Goal: Find specific page/section: Locate a particular part of the current website

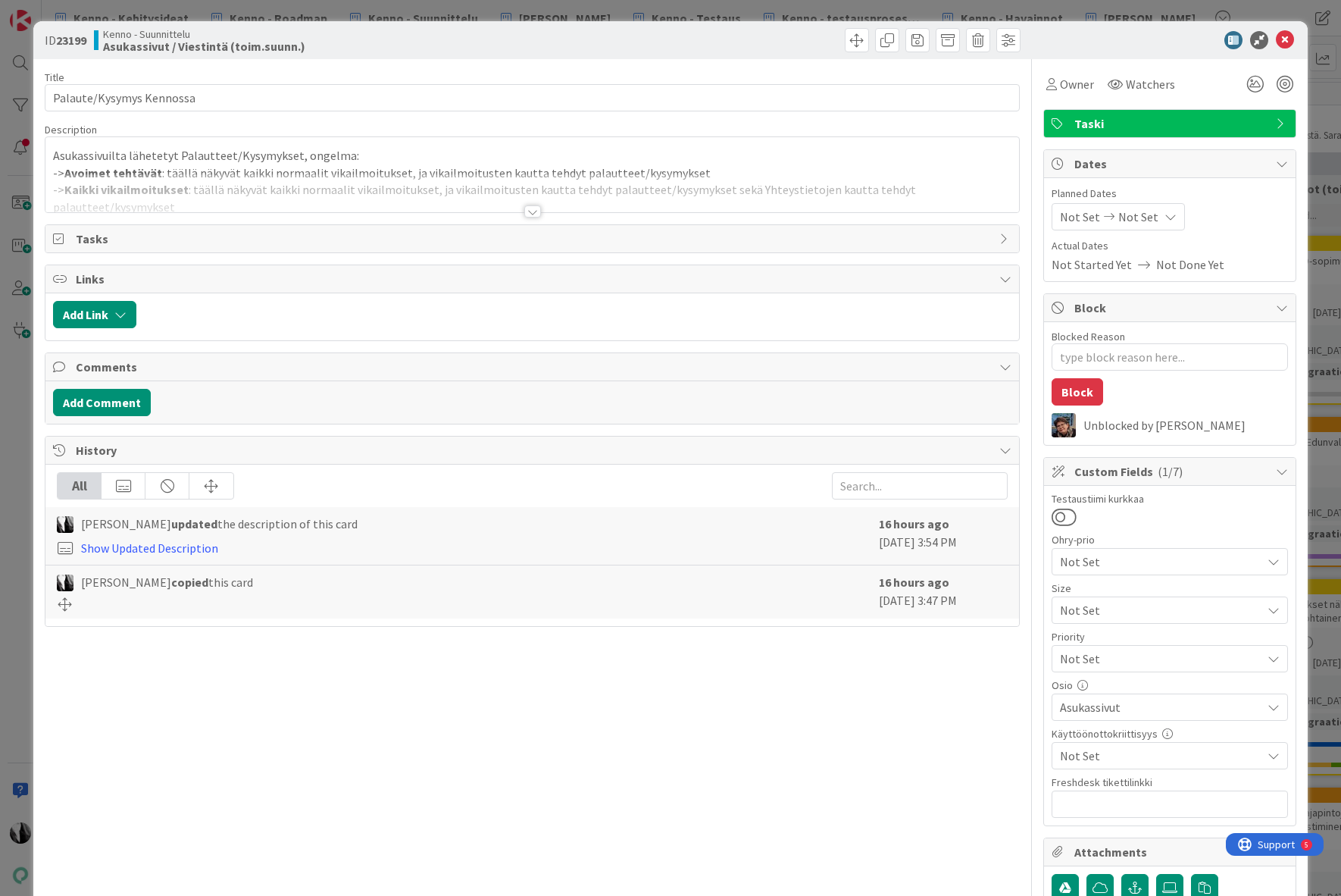
click at [530, 211] on div at bounding box center [533, 211] width 17 height 12
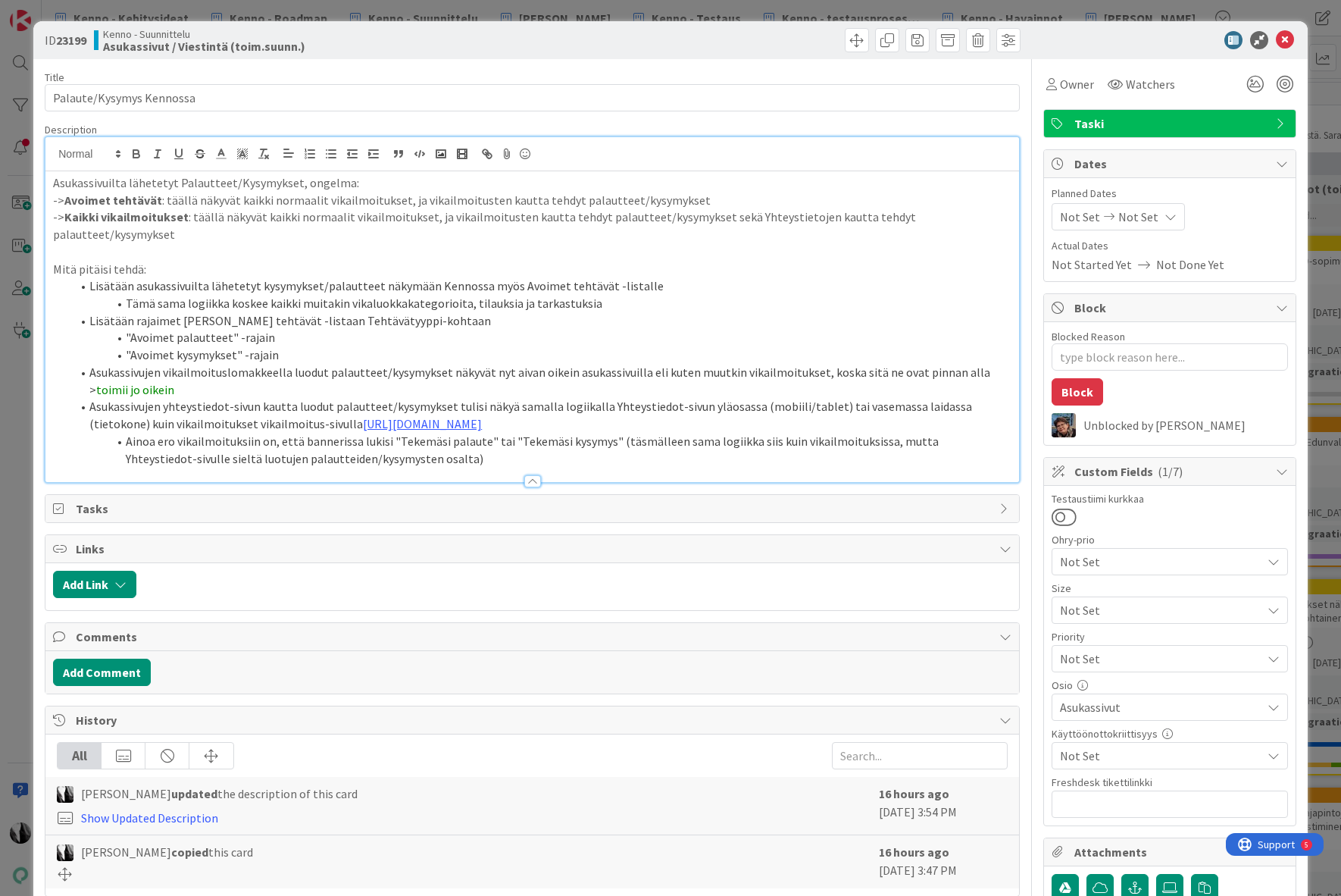
type textarea "x"
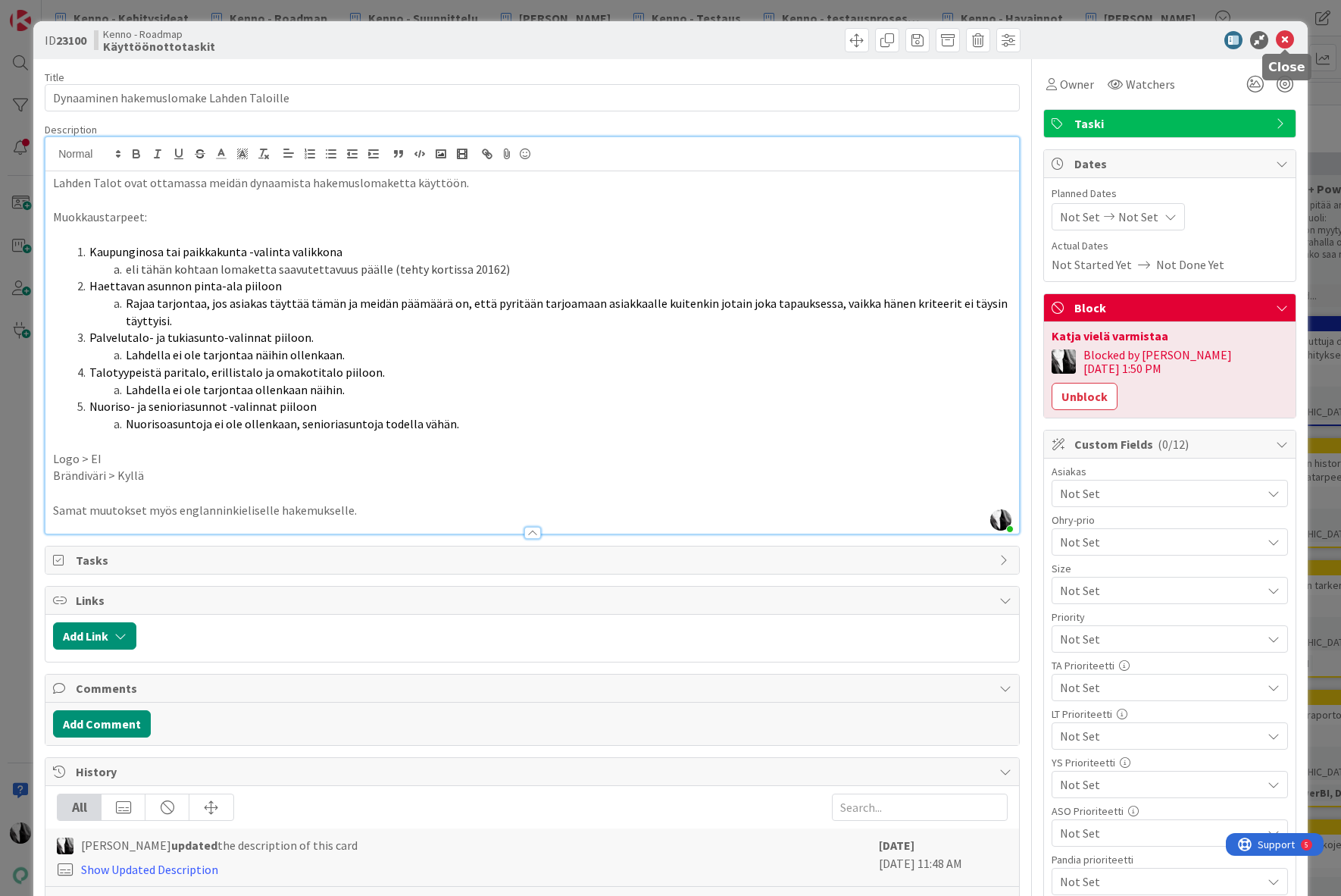
drag, startPoint x: 1290, startPoint y: 37, endPoint x: 1281, endPoint y: 37, distance: 9.0
click at [1290, 37] on icon at bounding box center [1285, 40] width 18 height 18
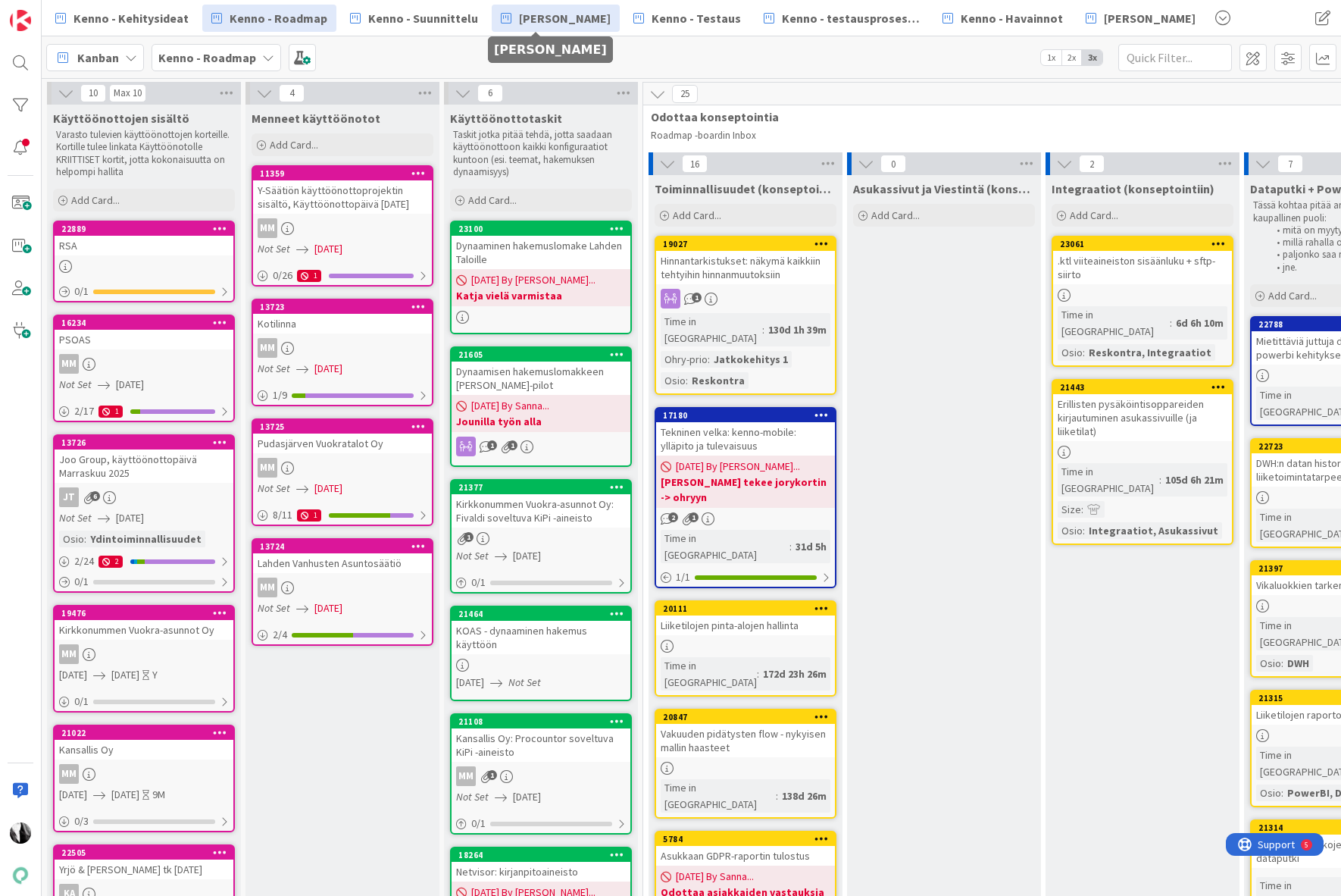
click at [560, 14] on span "[PERSON_NAME]" at bounding box center [565, 18] width 92 height 18
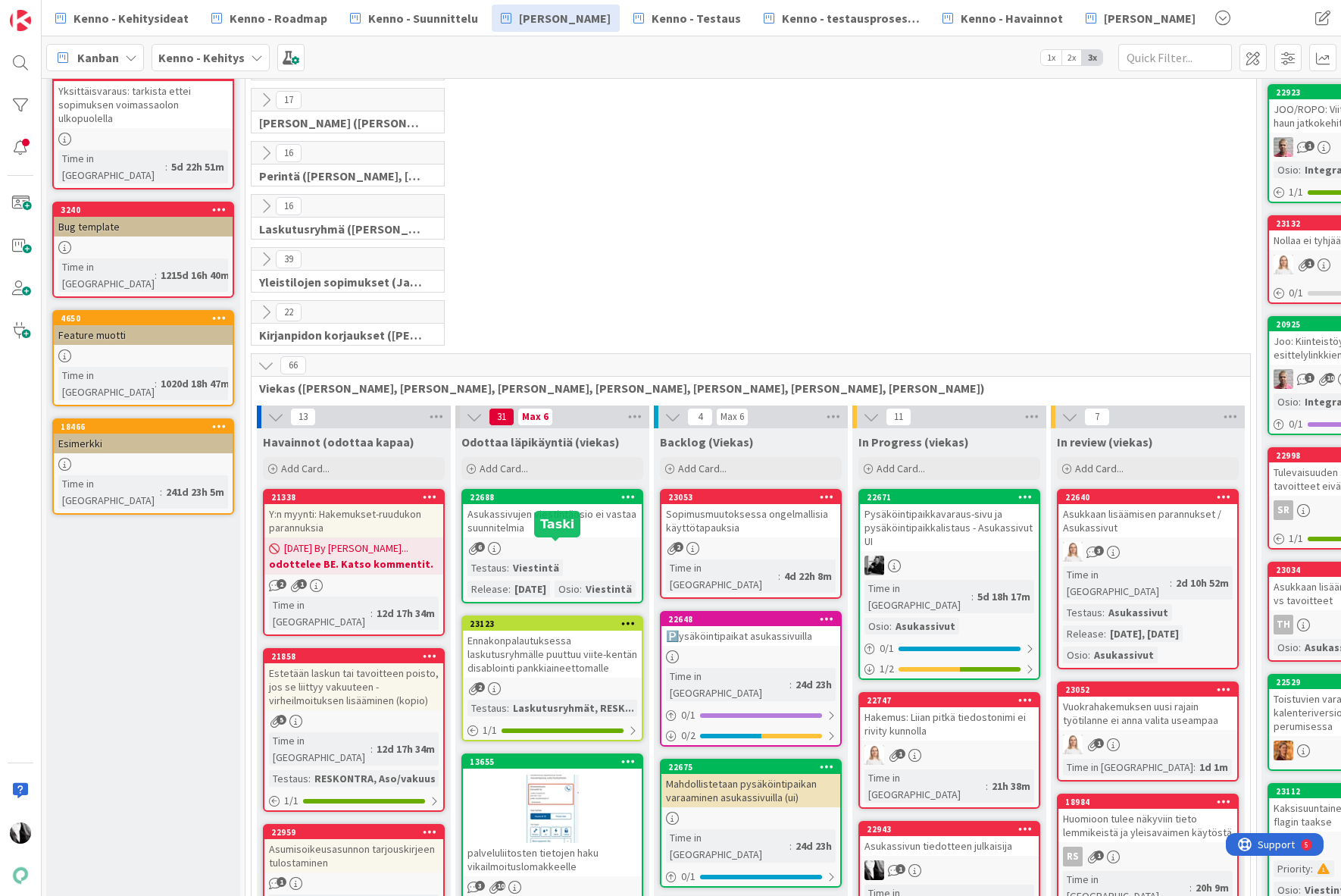
scroll to position [0, 1]
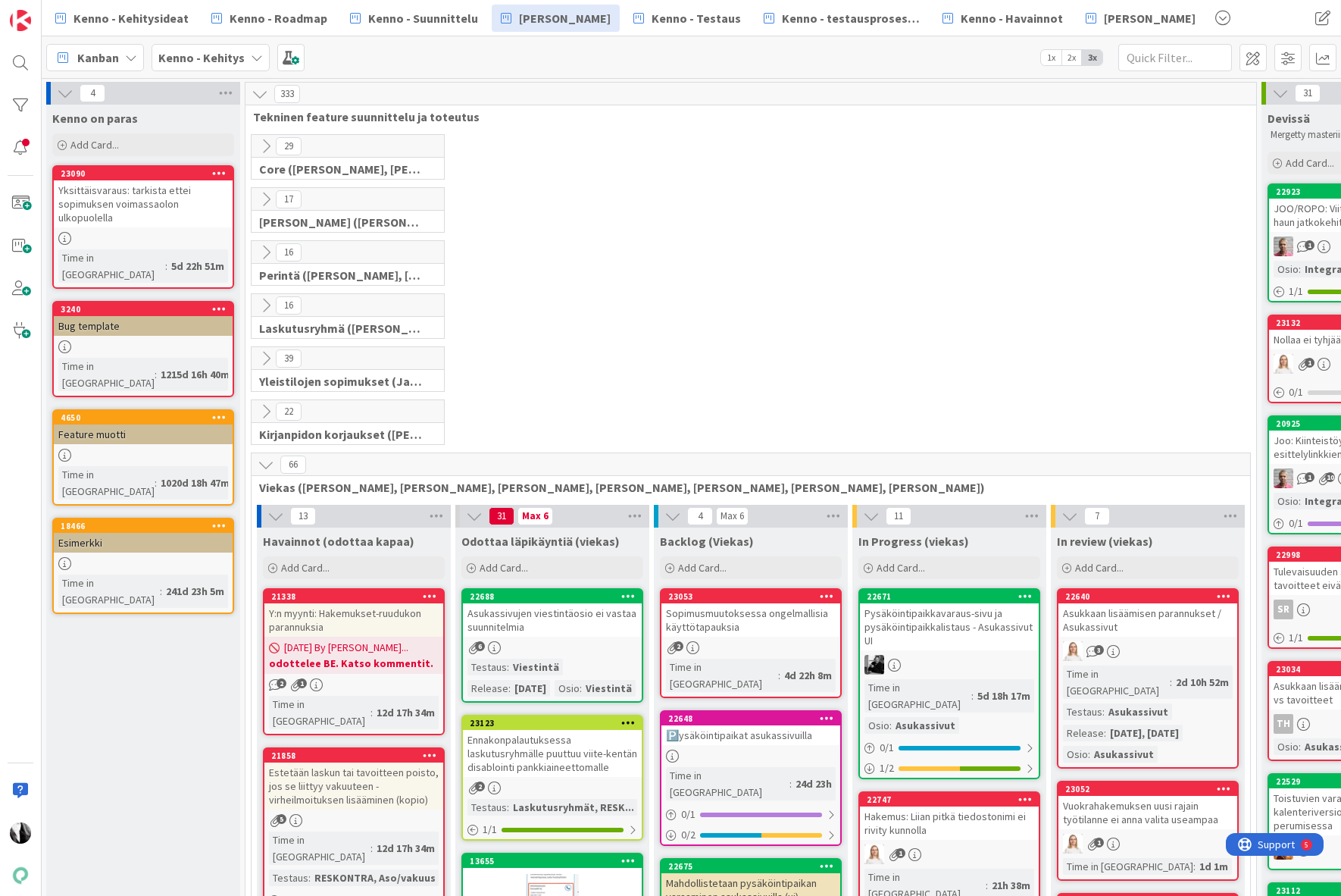
click at [265, 464] on icon at bounding box center [266, 464] width 17 height 17
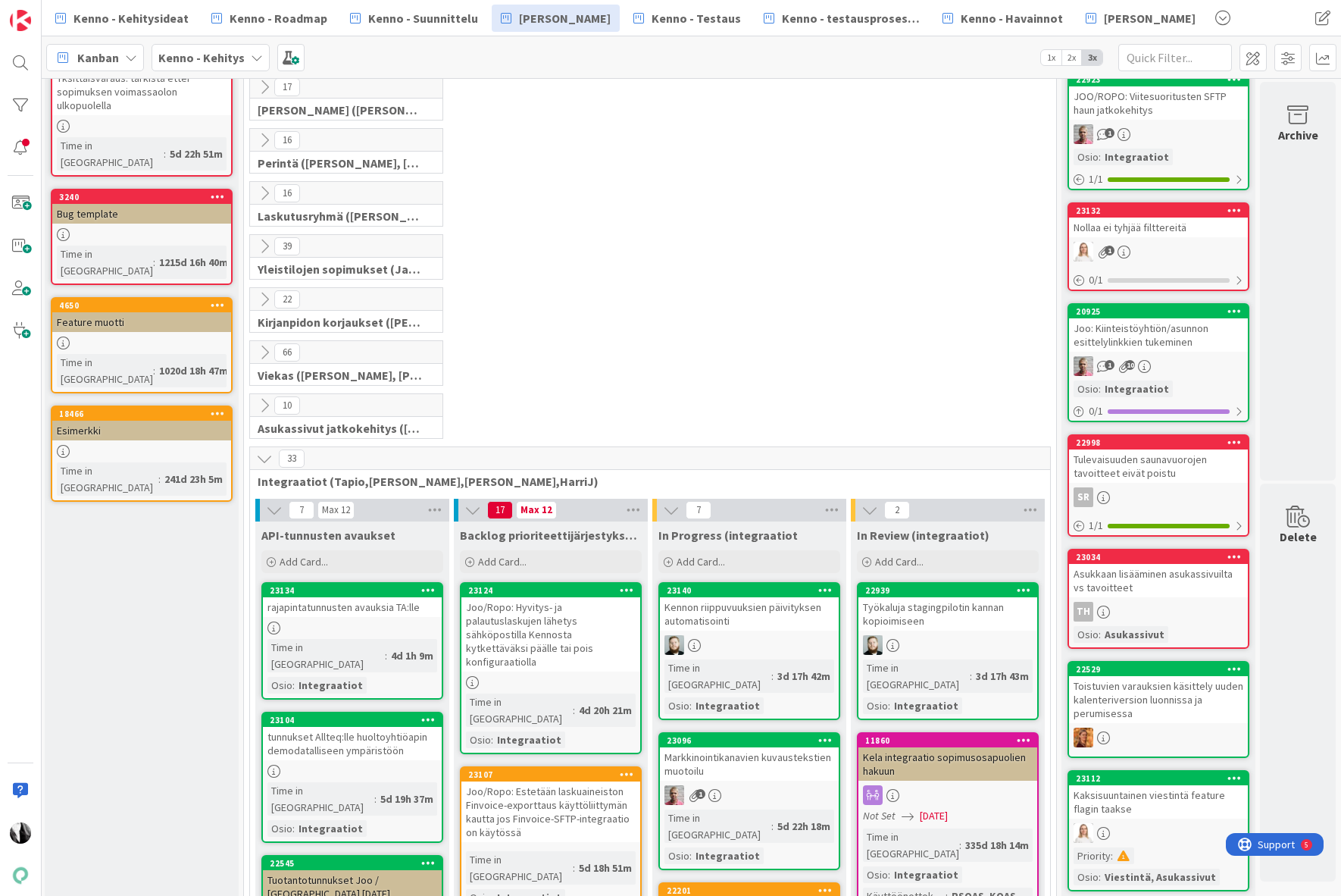
scroll to position [115, 2]
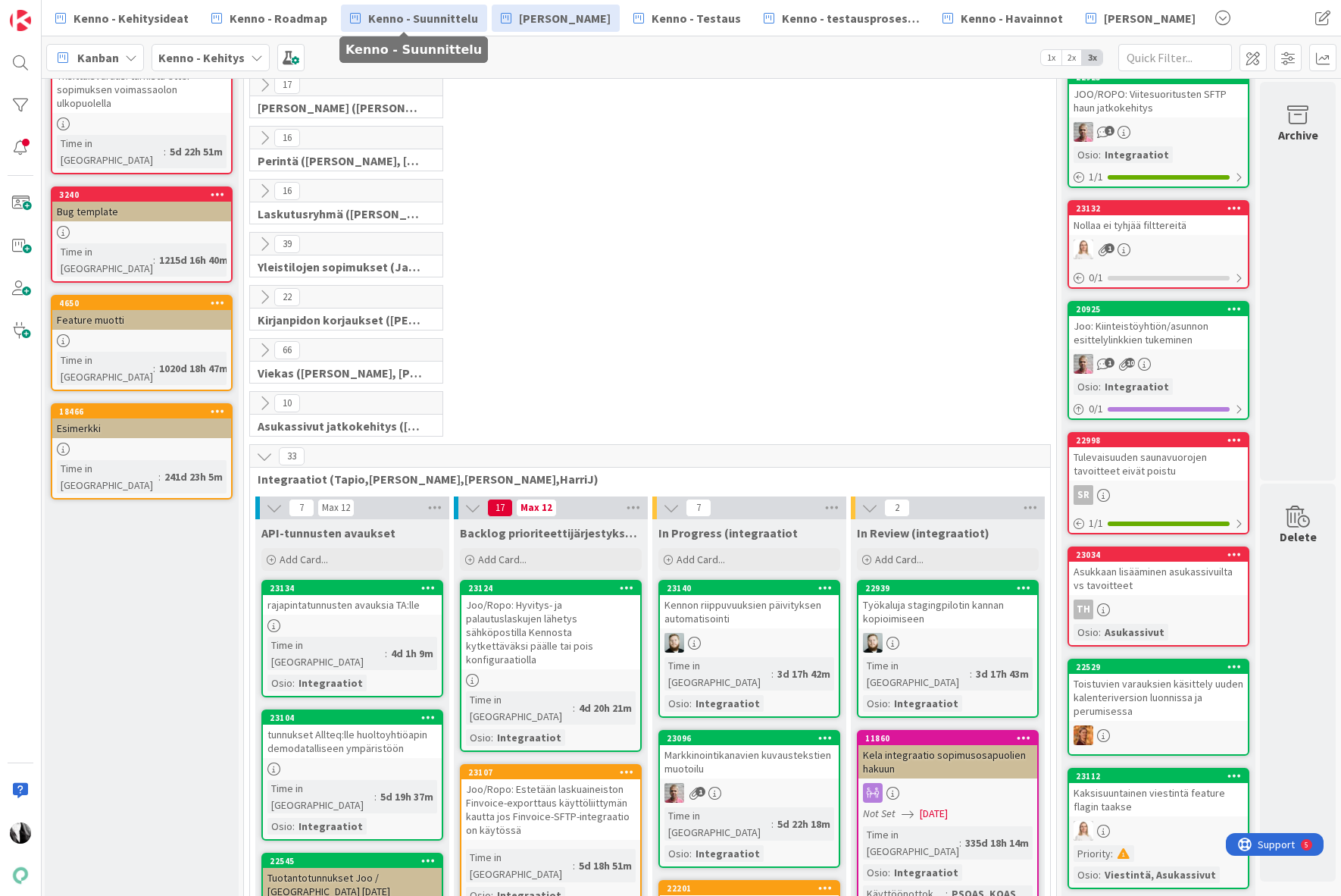
click at [427, 13] on span "Kenno - Suunnittelu" at bounding box center [424, 18] width 110 height 18
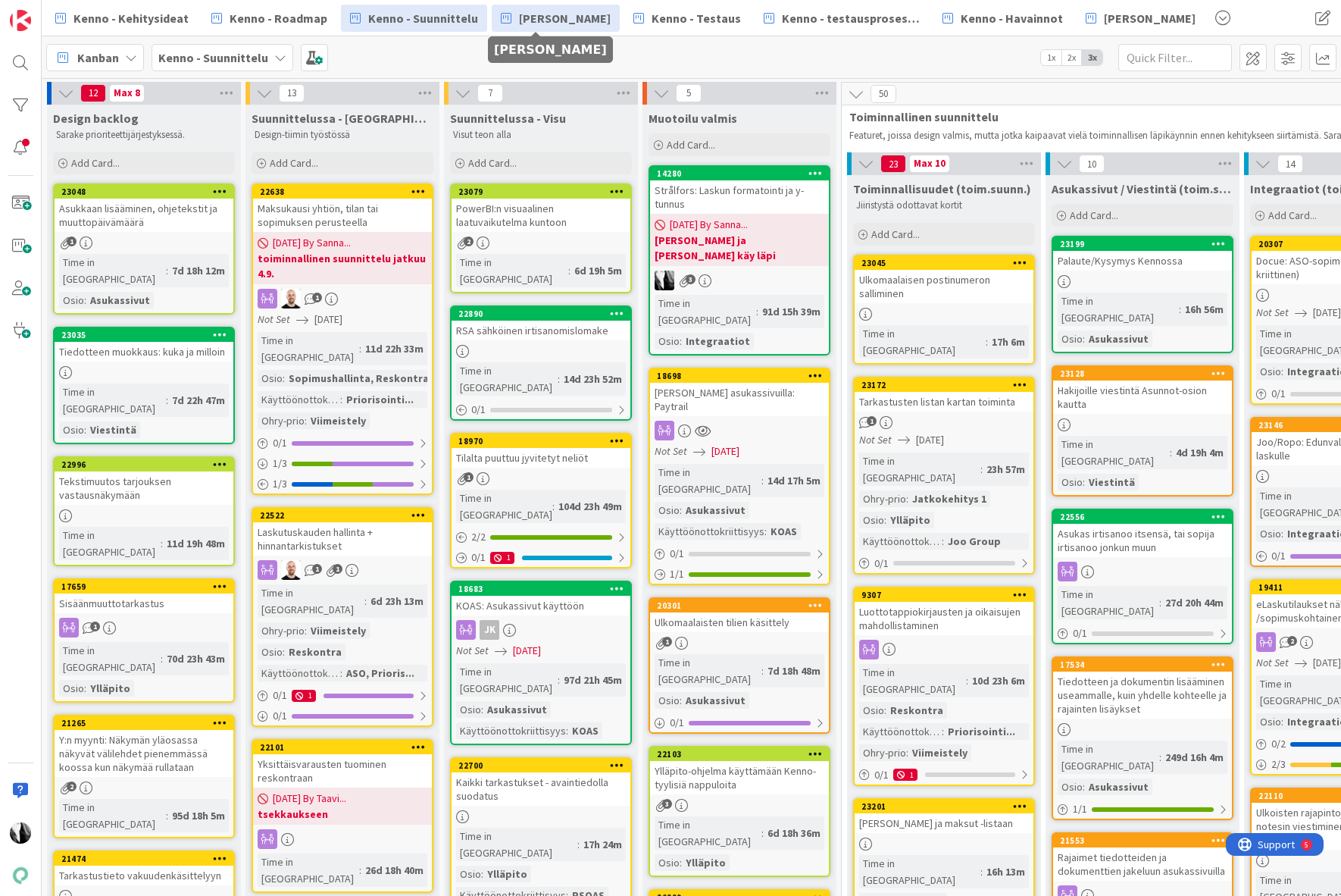
click at [519, 19] on span "[PERSON_NAME]" at bounding box center [565, 18] width 92 height 18
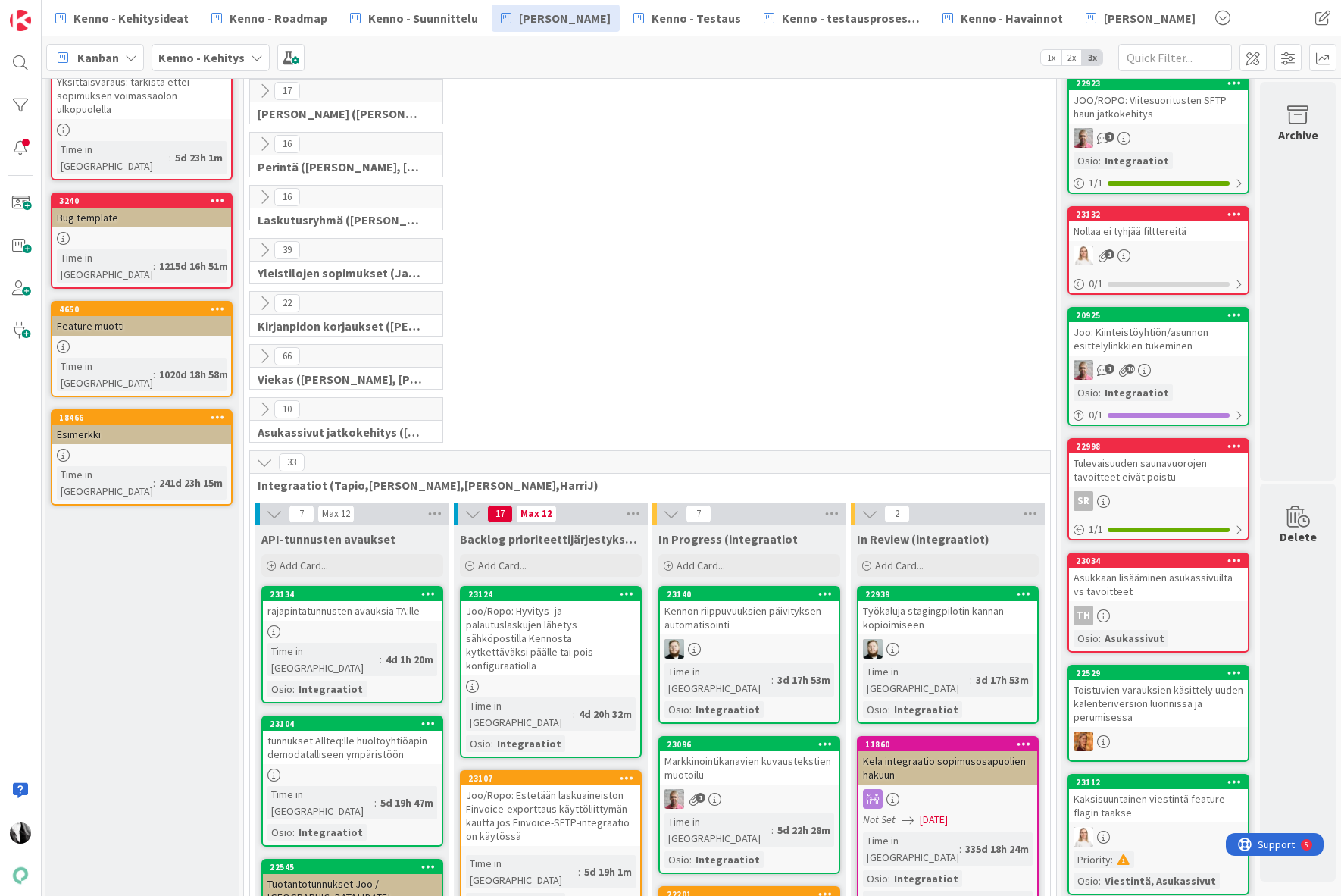
scroll to position [0, 2]
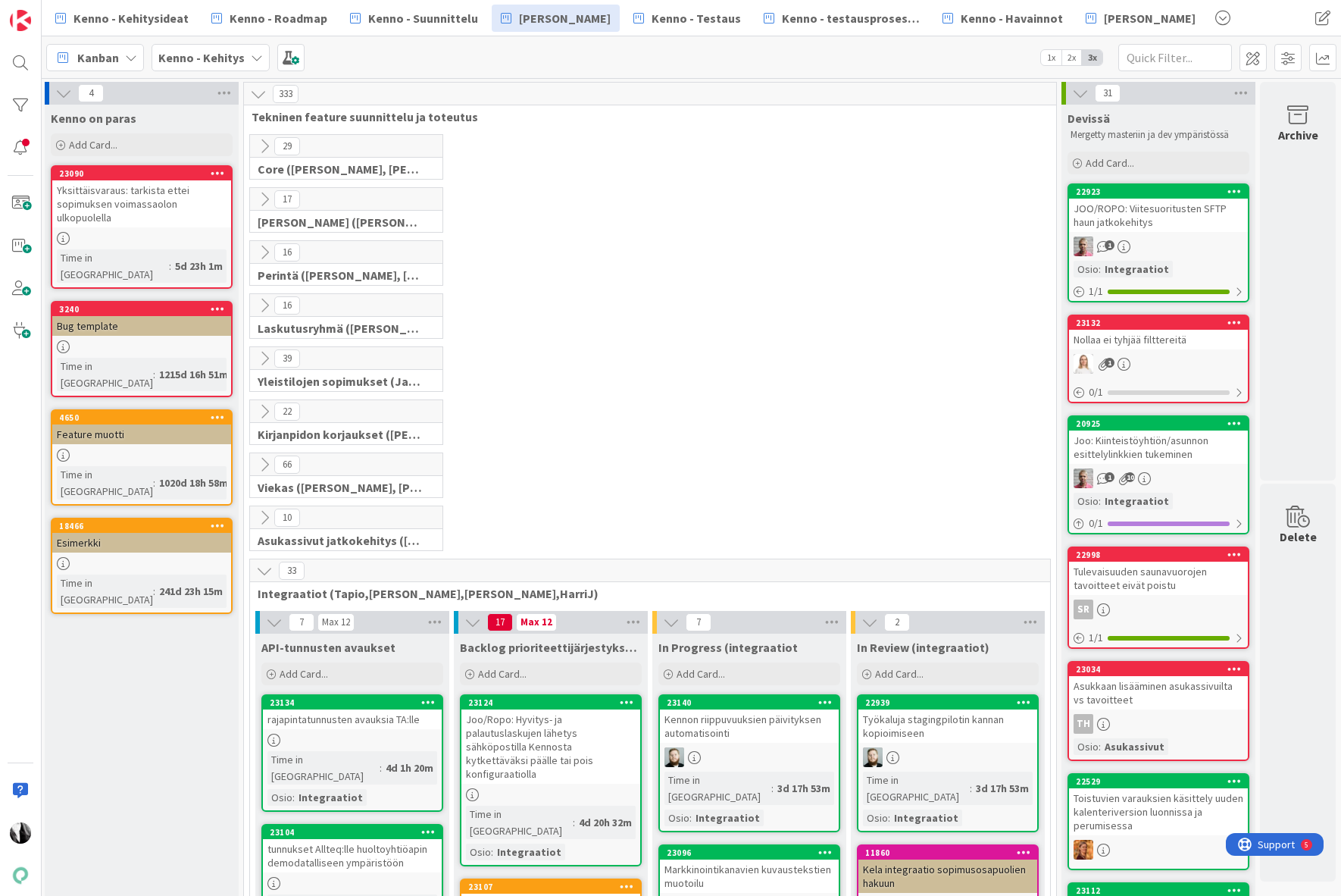
click at [264, 571] on icon at bounding box center [264, 570] width 17 height 17
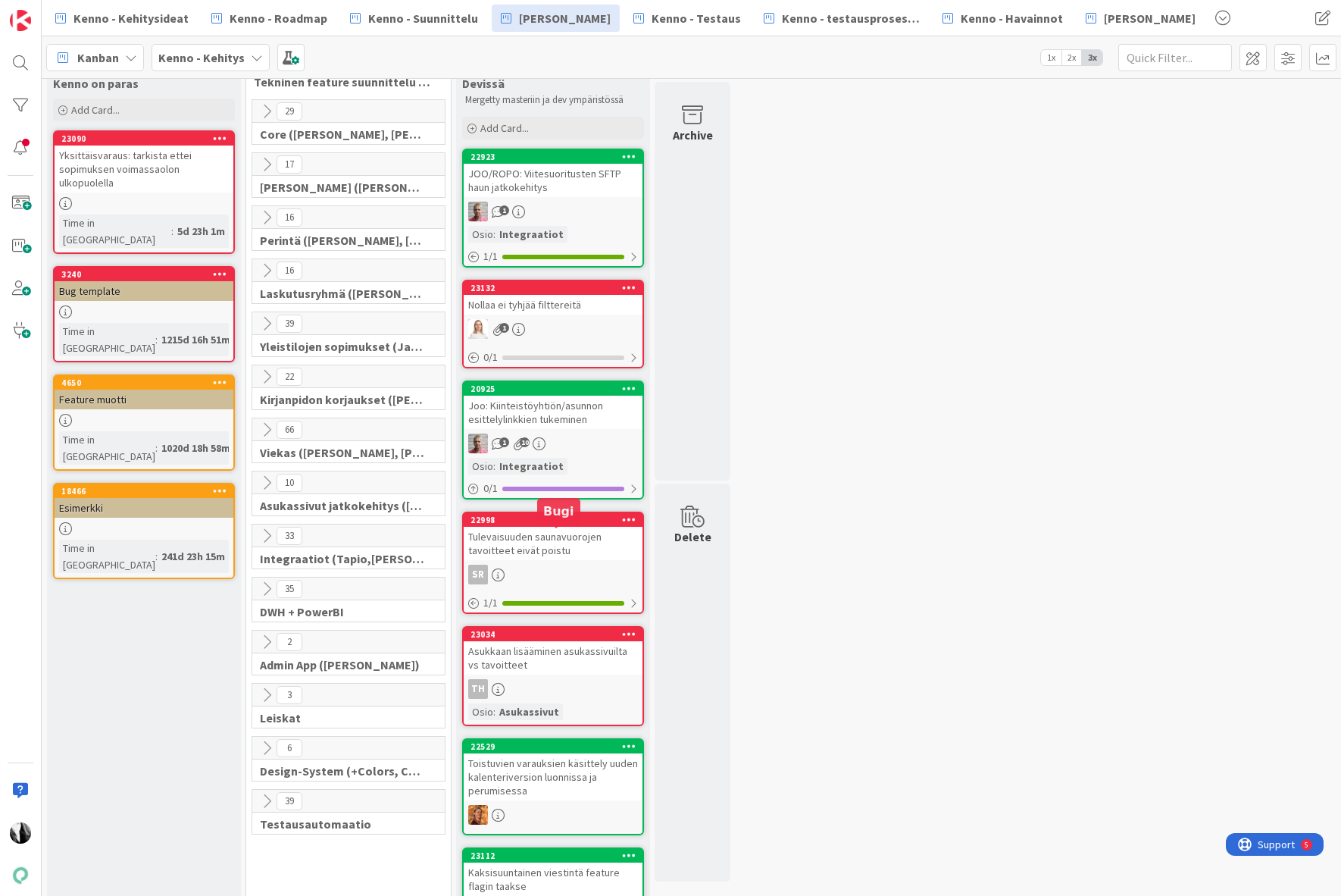
scroll to position [37, 0]
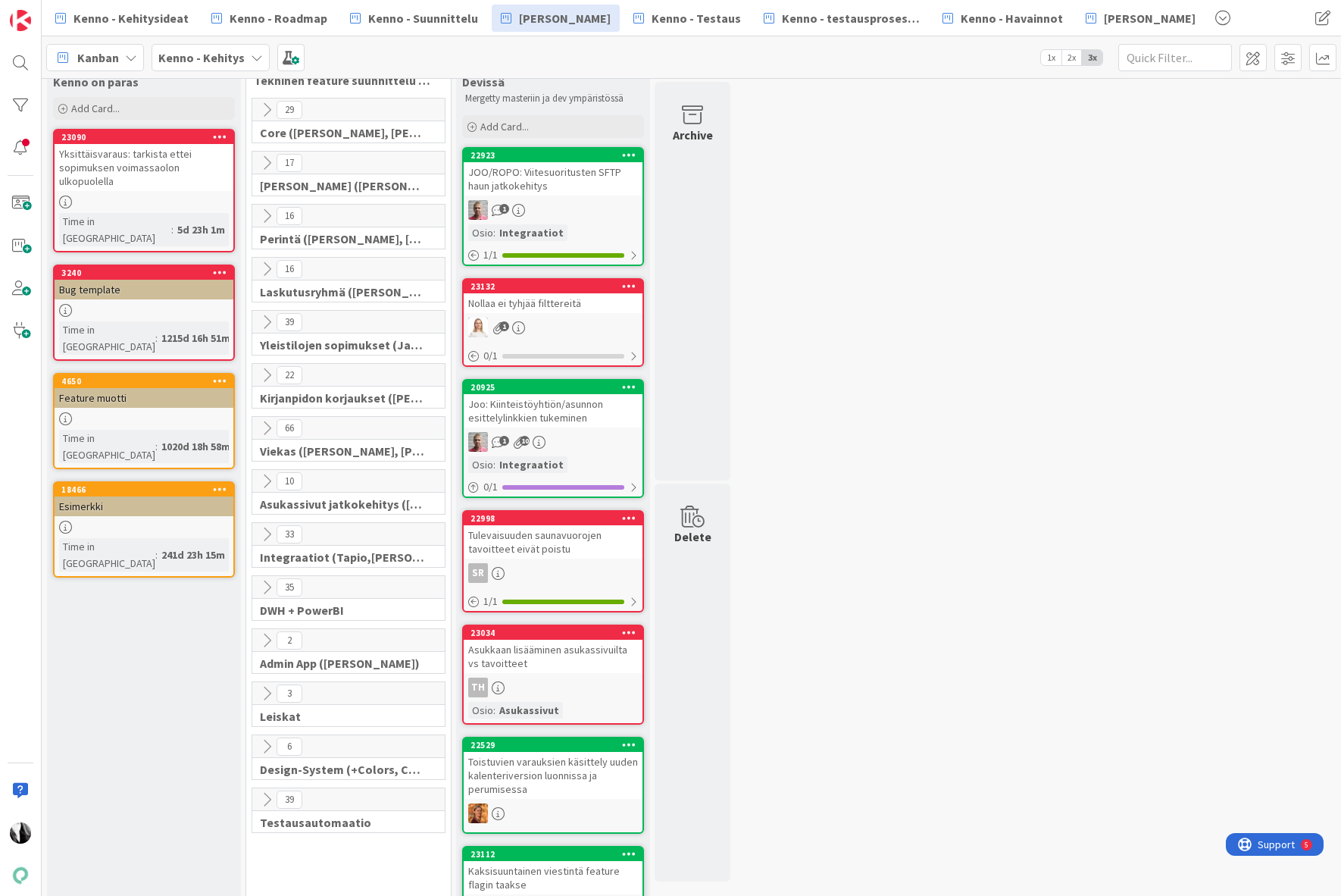
click at [264, 425] on icon at bounding box center [267, 428] width 17 height 17
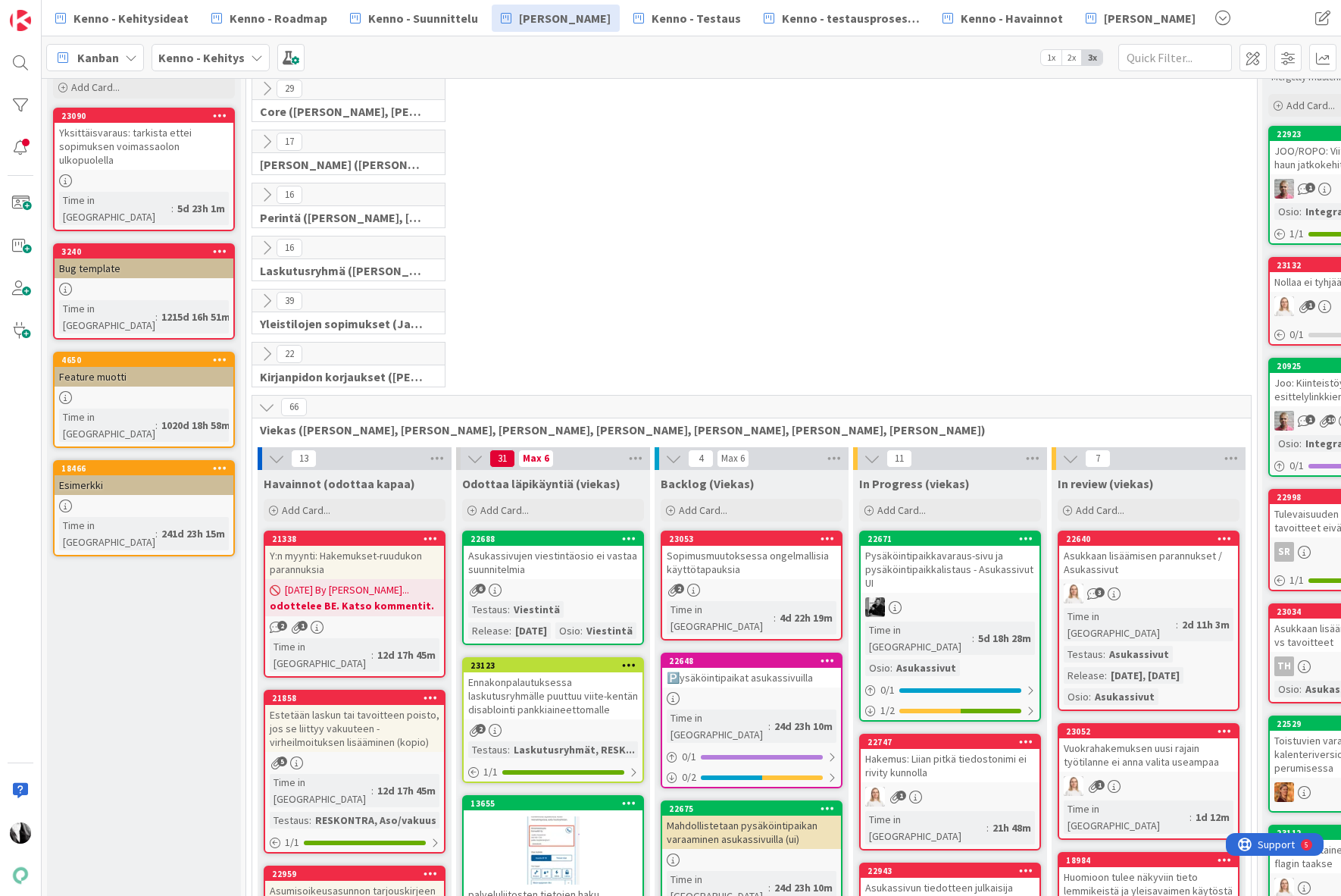
scroll to position [0, 0]
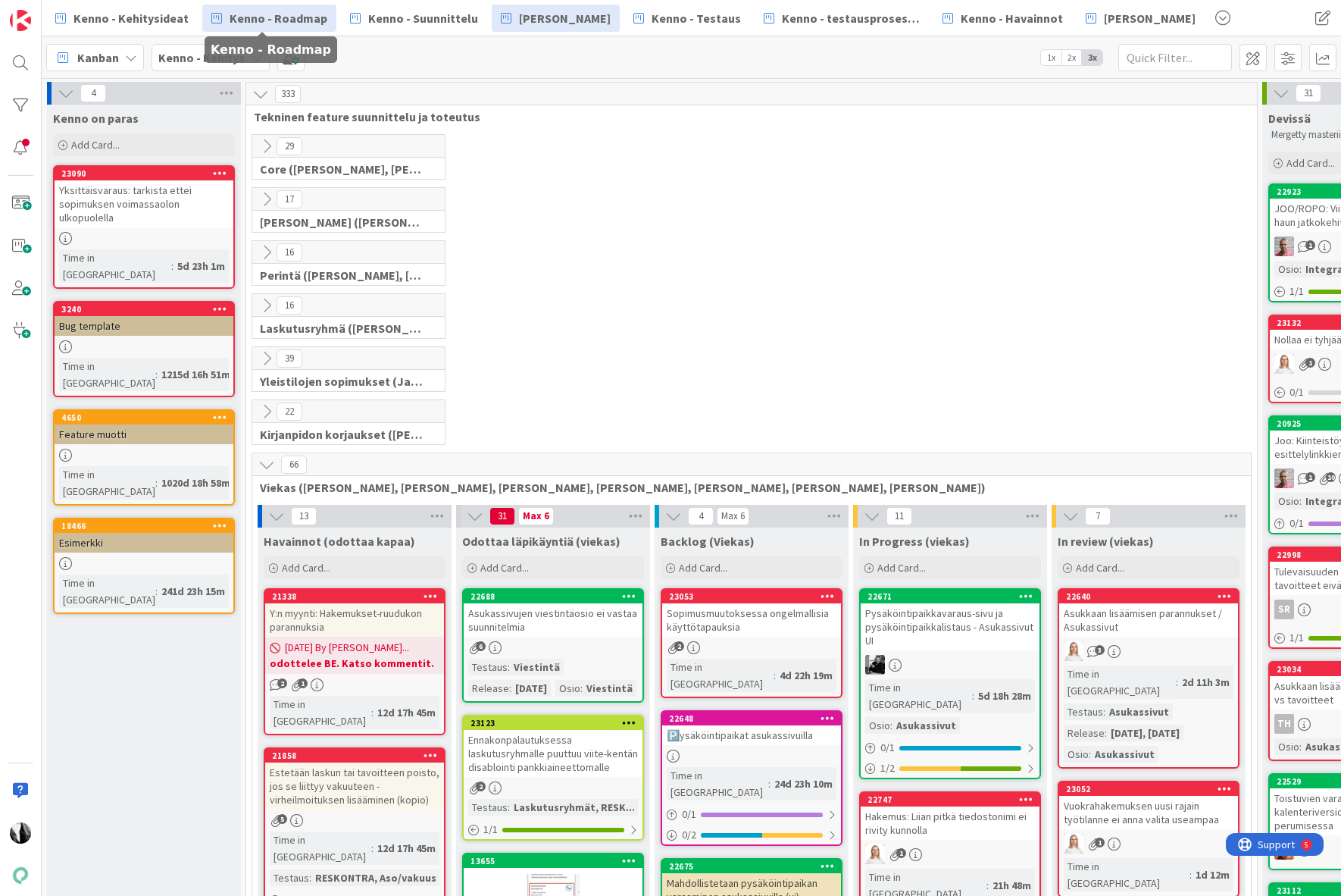
click at [291, 20] on span "Kenno - Roadmap" at bounding box center [278, 18] width 98 height 18
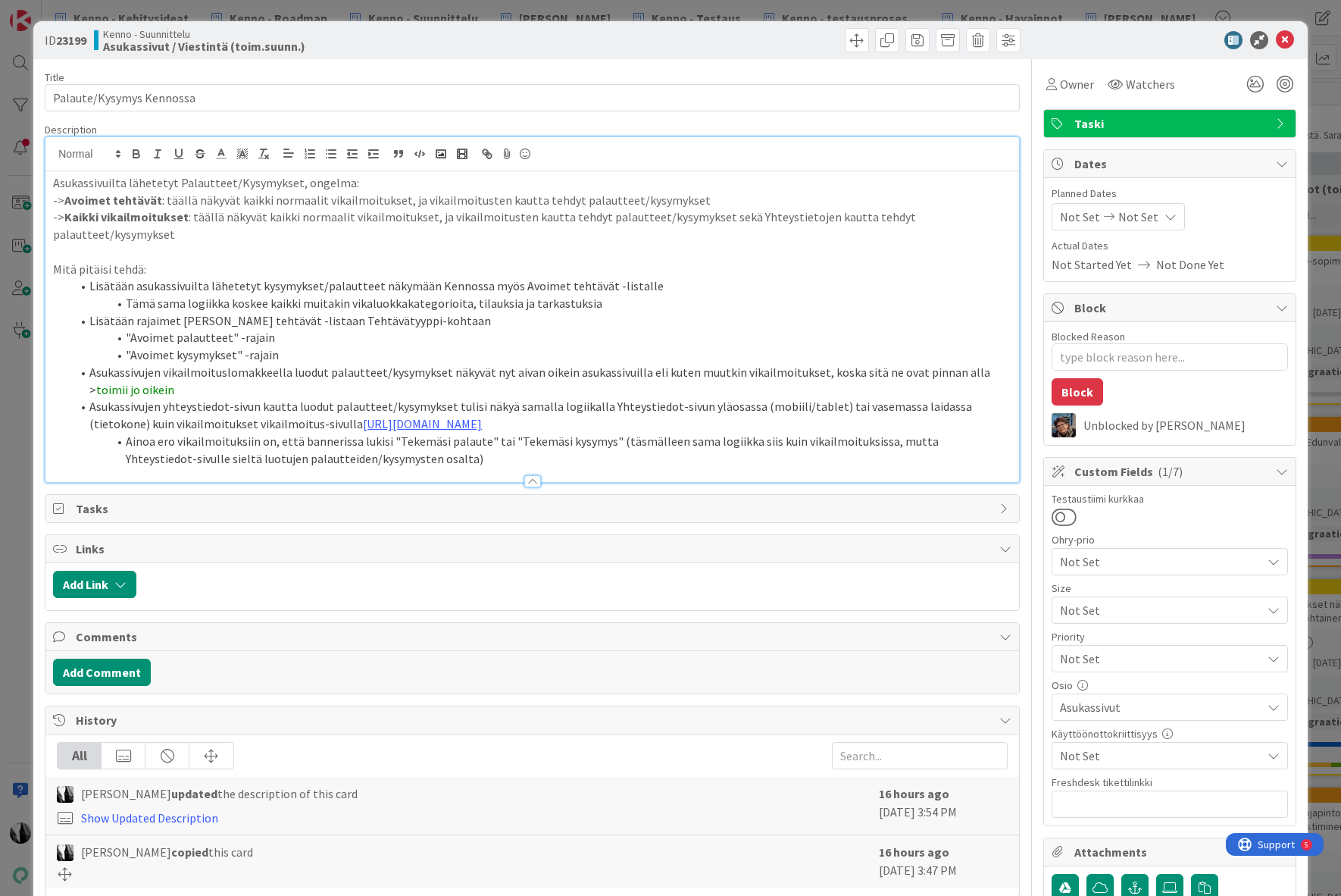
type textarea "x"
click at [1125, 39] on div at bounding box center [1162, 40] width 268 height 18
drag, startPoint x: 1283, startPoint y: 38, endPoint x: 1271, endPoint y: 36, distance: 12.2
click at [1282, 38] on icon at bounding box center [1285, 40] width 18 height 18
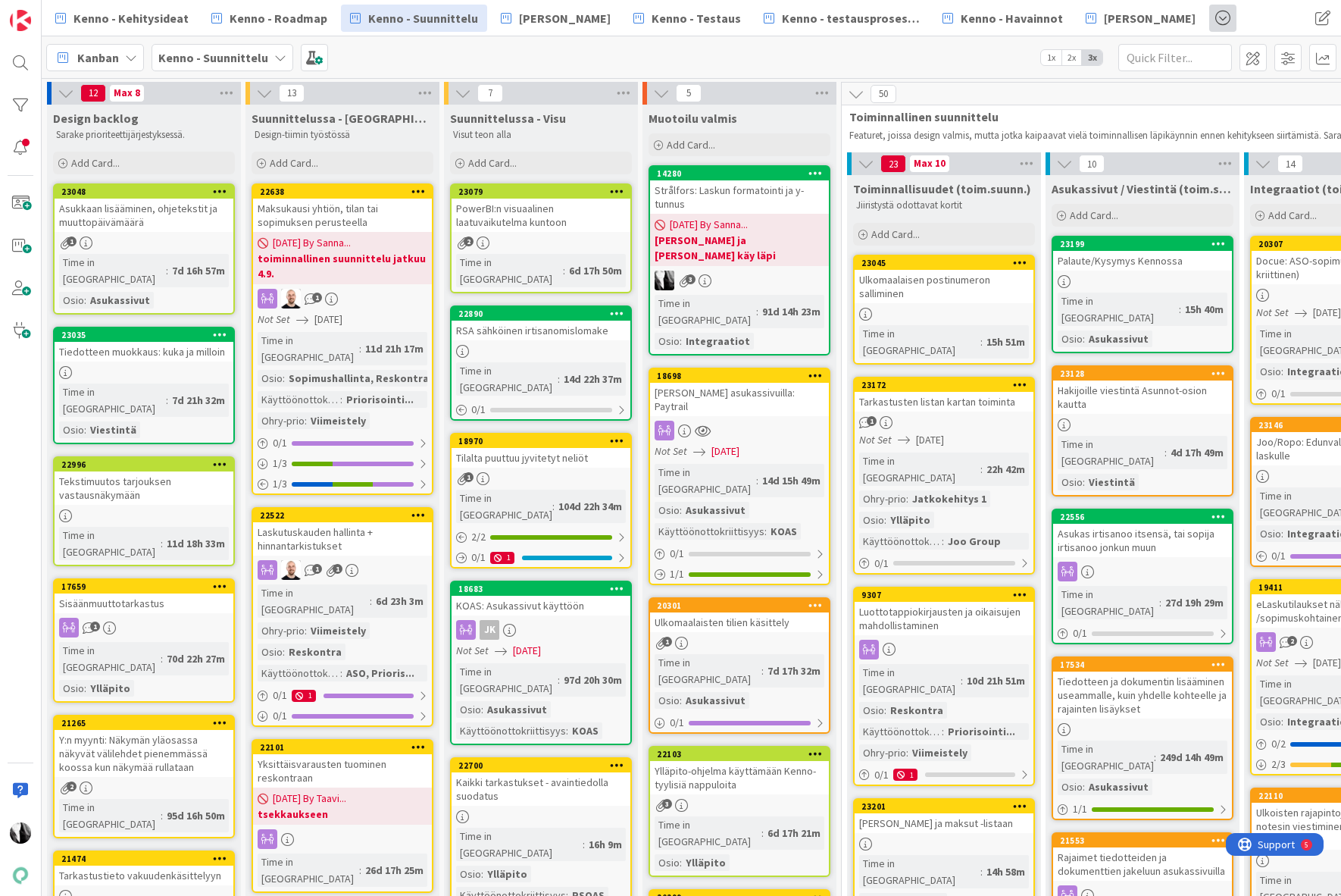
click at [1210, 19] on span at bounding box center [1224, 18] width 28 height 28
click at [884, 45] on div "Kanban Kenno - Suunnittelu 1x 2x 3x" at bounding box center [691, 57] width 1300 height 41
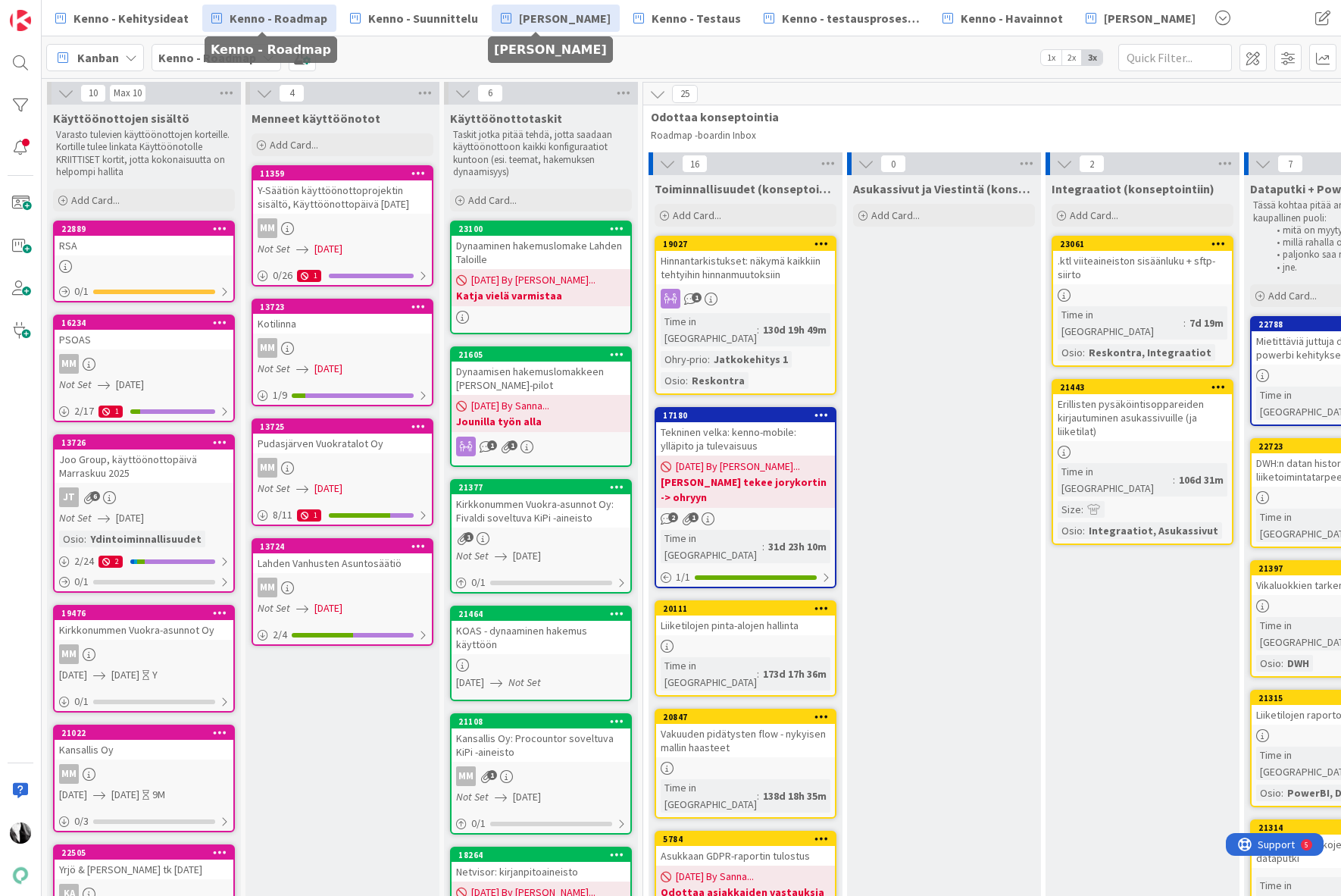
click at [547, 12] on span "[PERSON_NAME]" at bounding box center [565, 18] width 92 height 18
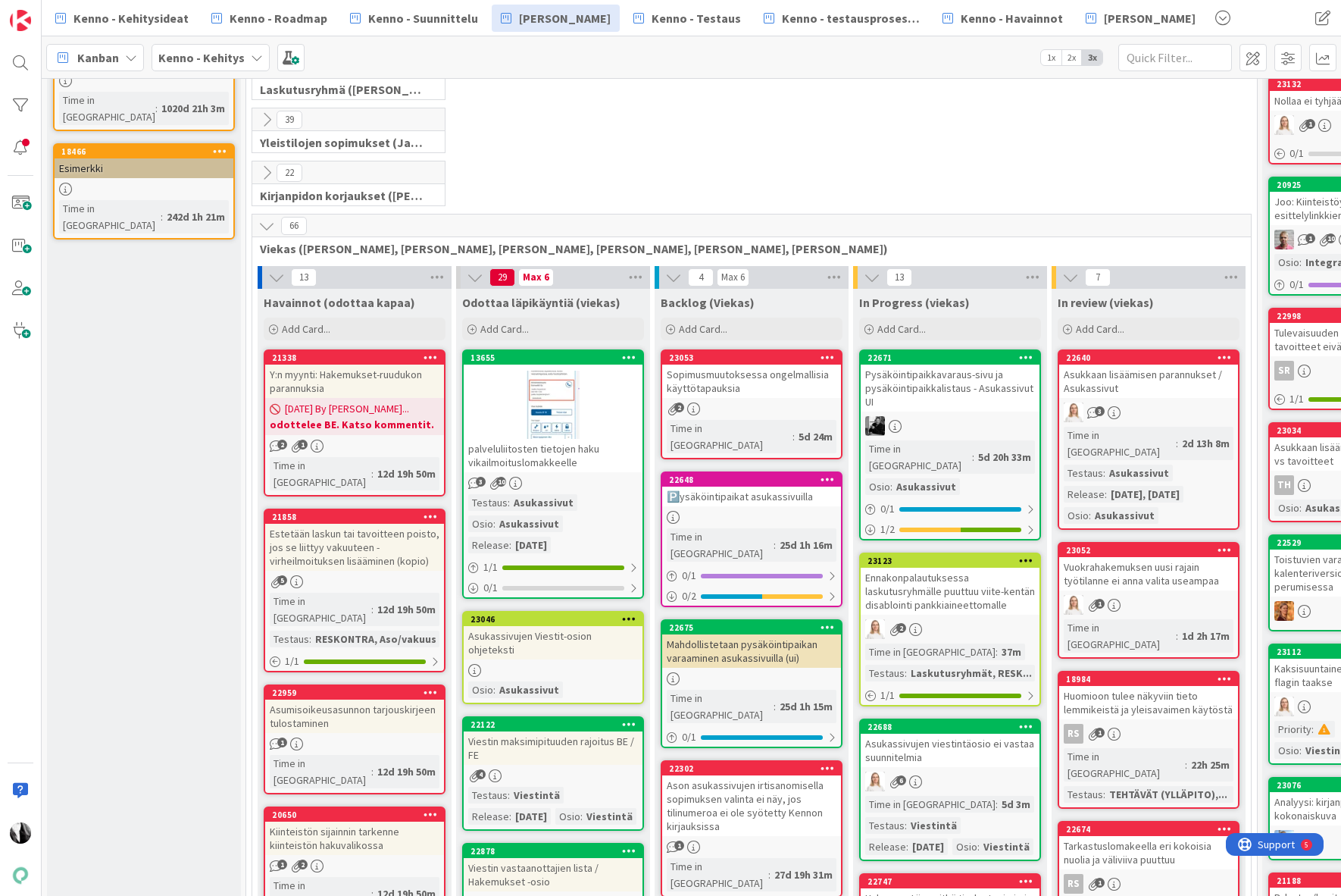
scroll to position [241, 0]
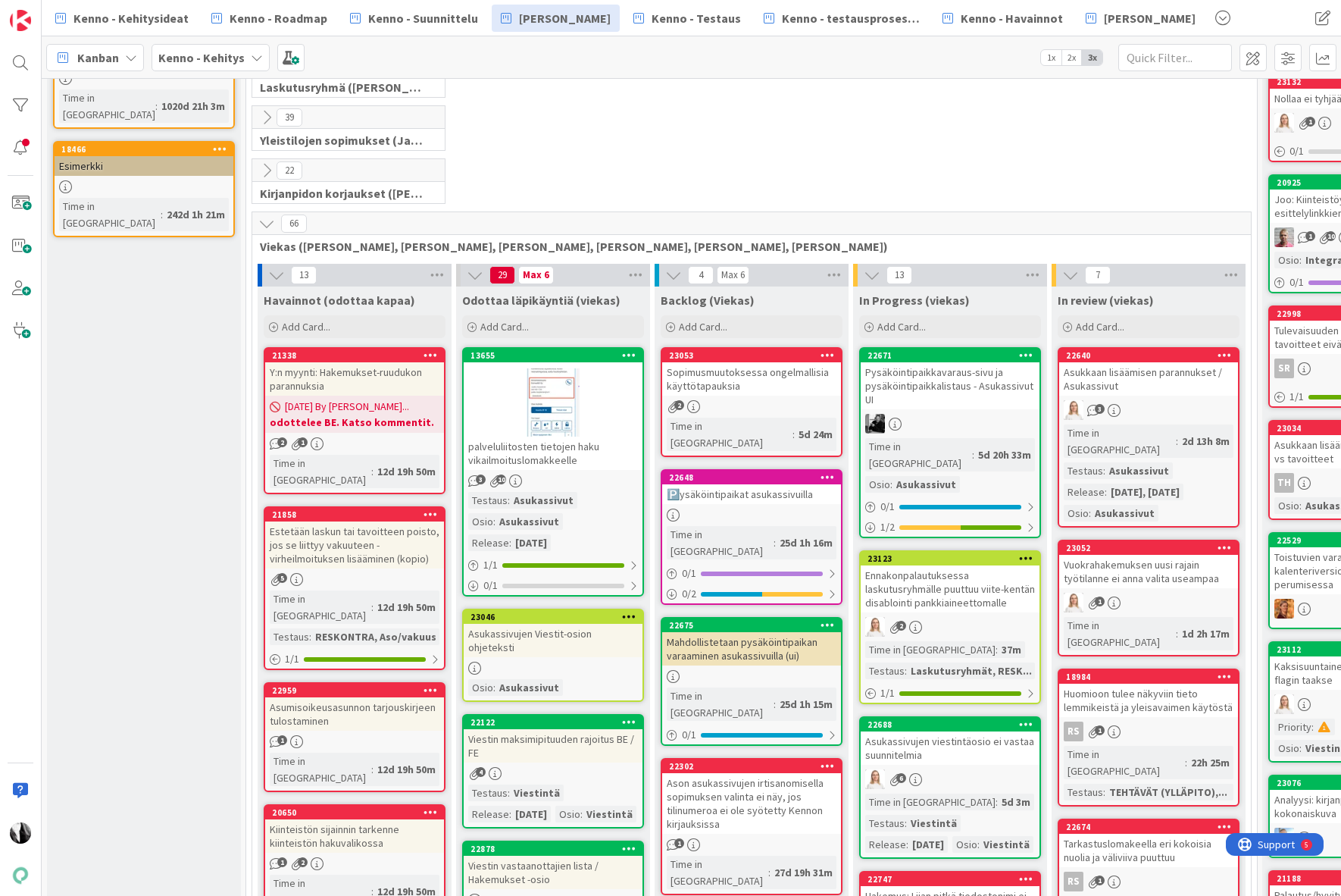
click at [269, 222] on icon at bounding box center [267, 224] width 17 height 17
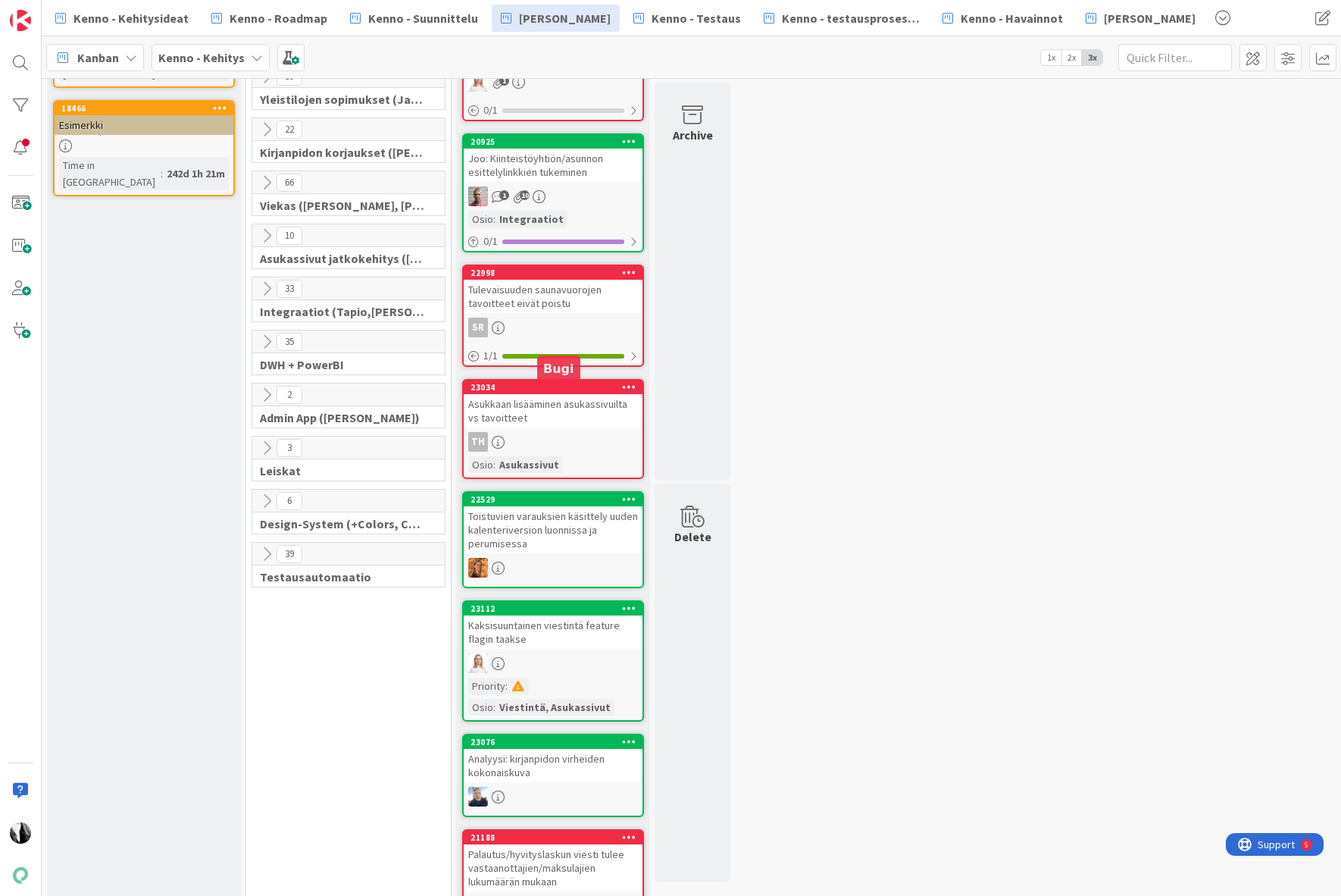
scroll to position [304, 0]
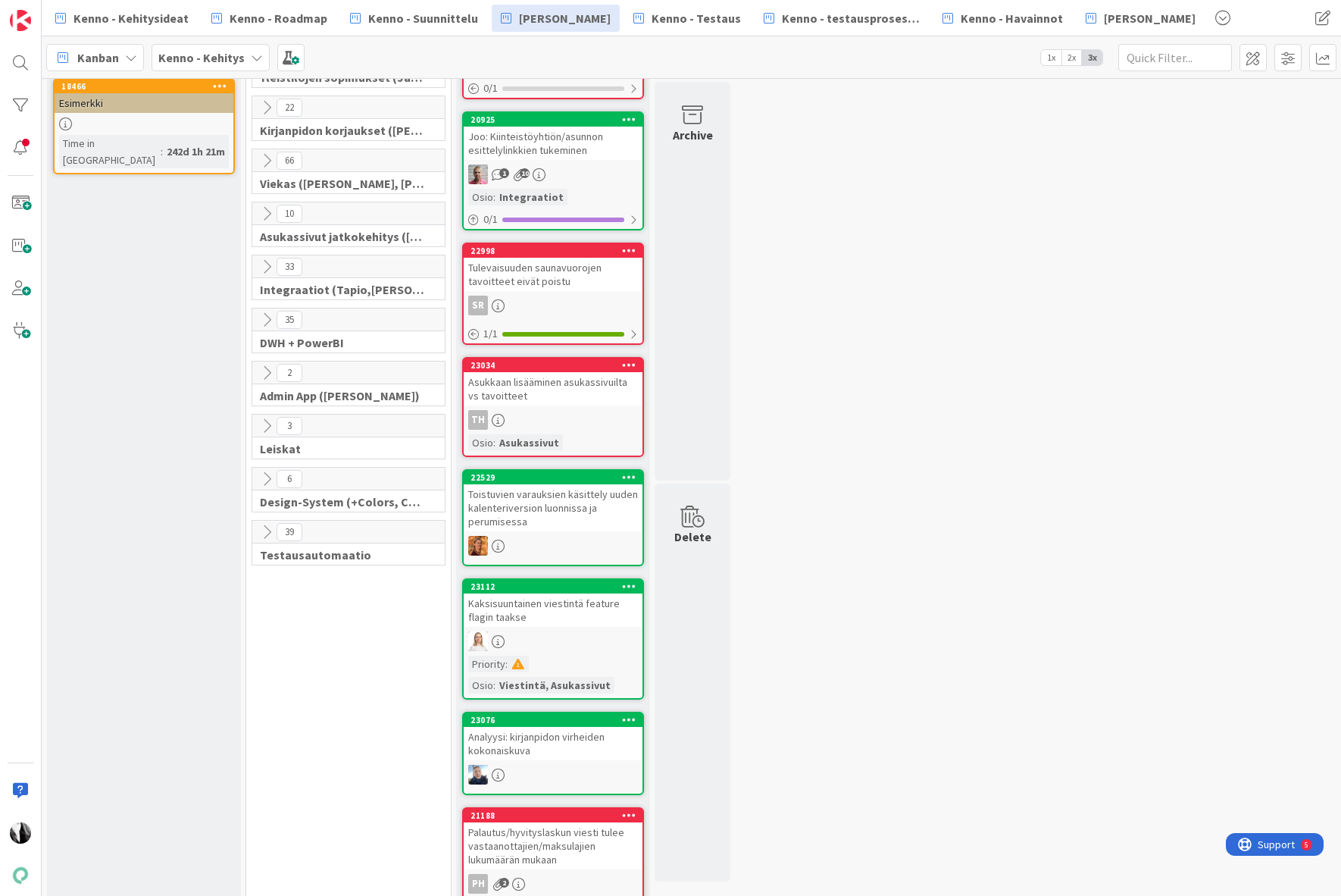
click at [267, 271] on icon at bounding box center [267, 267] width 17 height 17
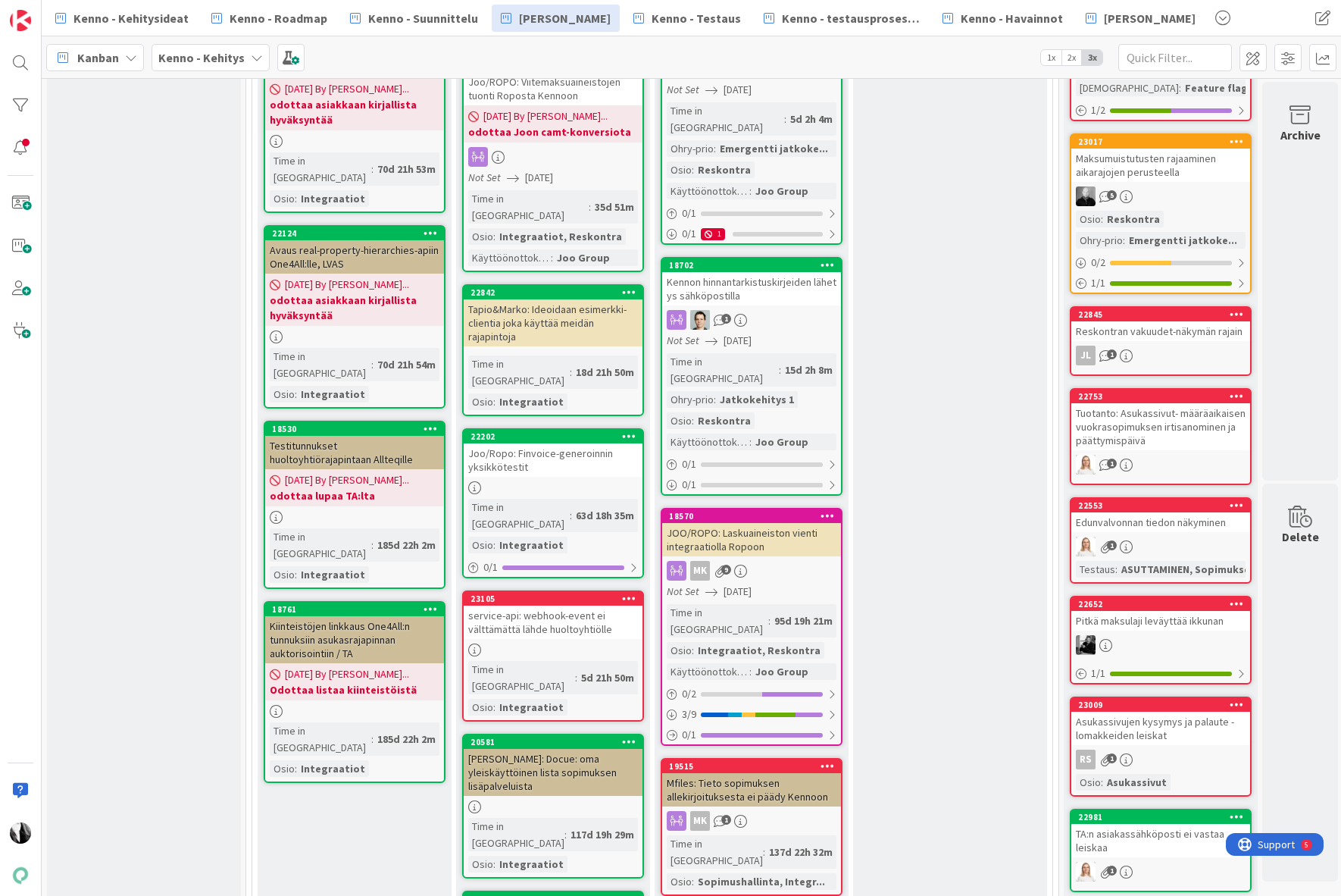
scroll to position [1070, 0]
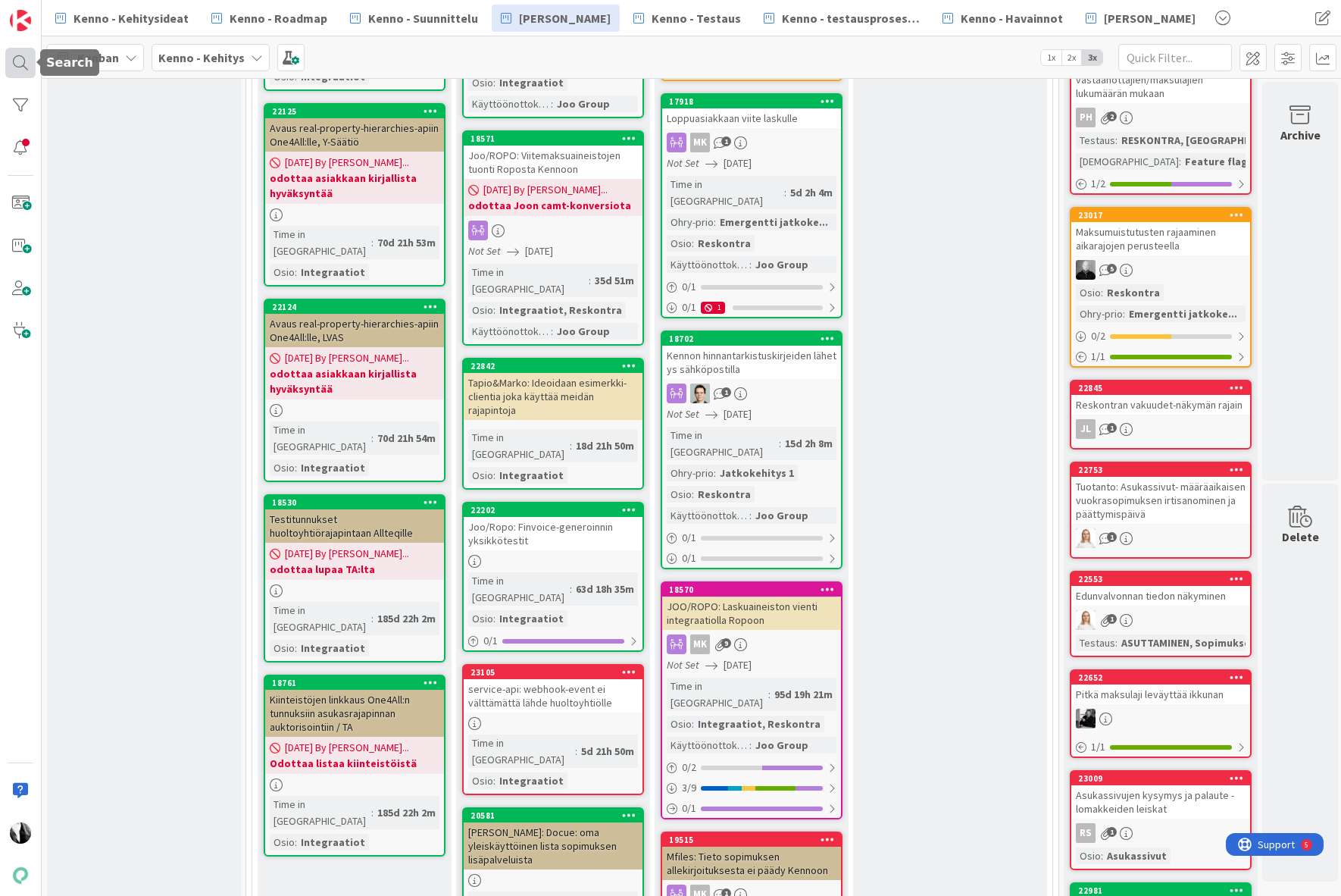
click at [14, 60] on div at bounding box center [20, 62] width 30 height 30
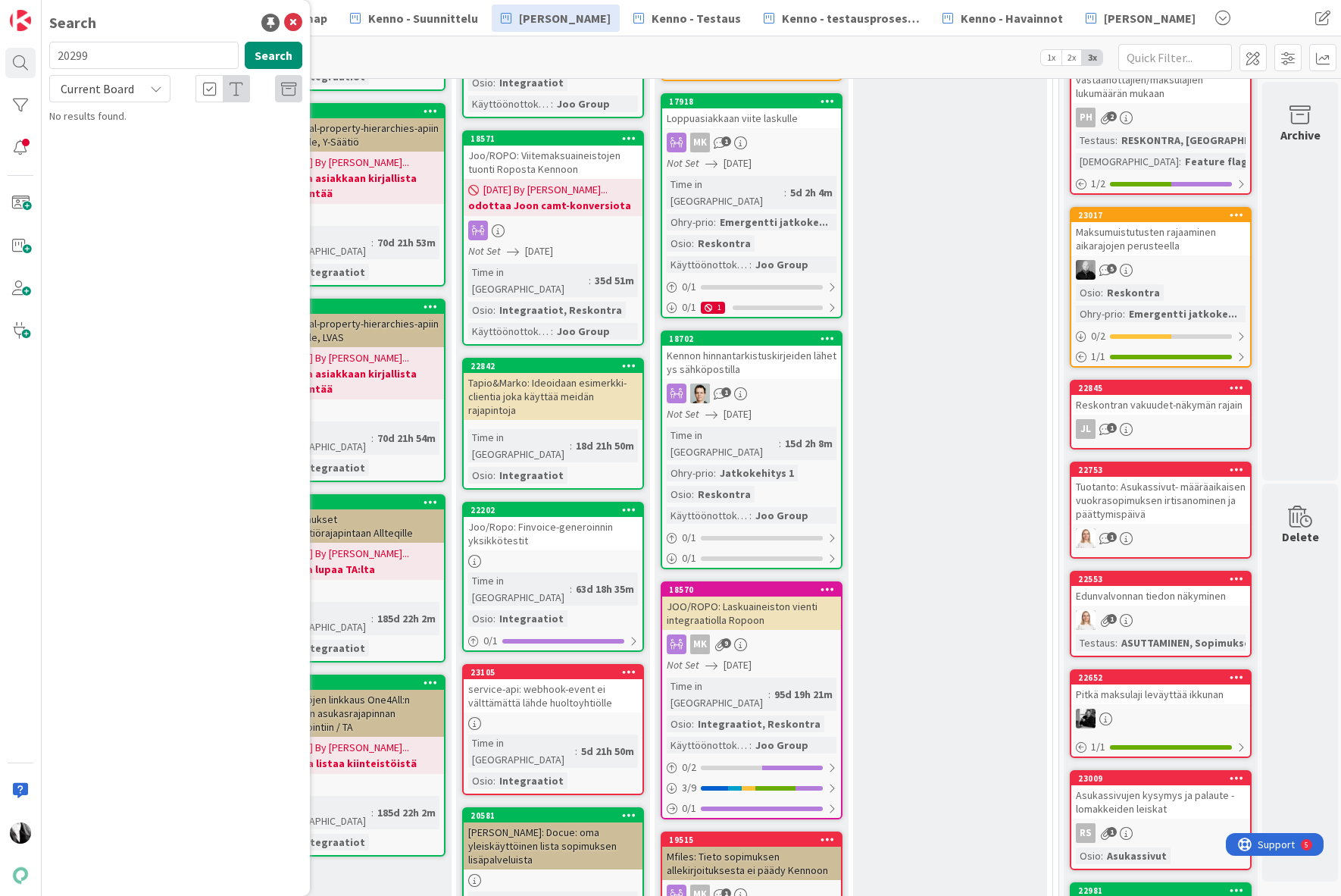
drag, startPoint x: 121, startPoint y: 59, endPoint x: 94, endPoint y: 44, distance: 30.9
click at [75, 52] on input "20299" at bounding box center [144, 55] width 190 height 28
type input "2"
type input "hyvityslaskuaineisto"
drag, startPoint x: 131, startPoint y: 90, endPoint x: 131, endPoint y: 103, distance: 13.0
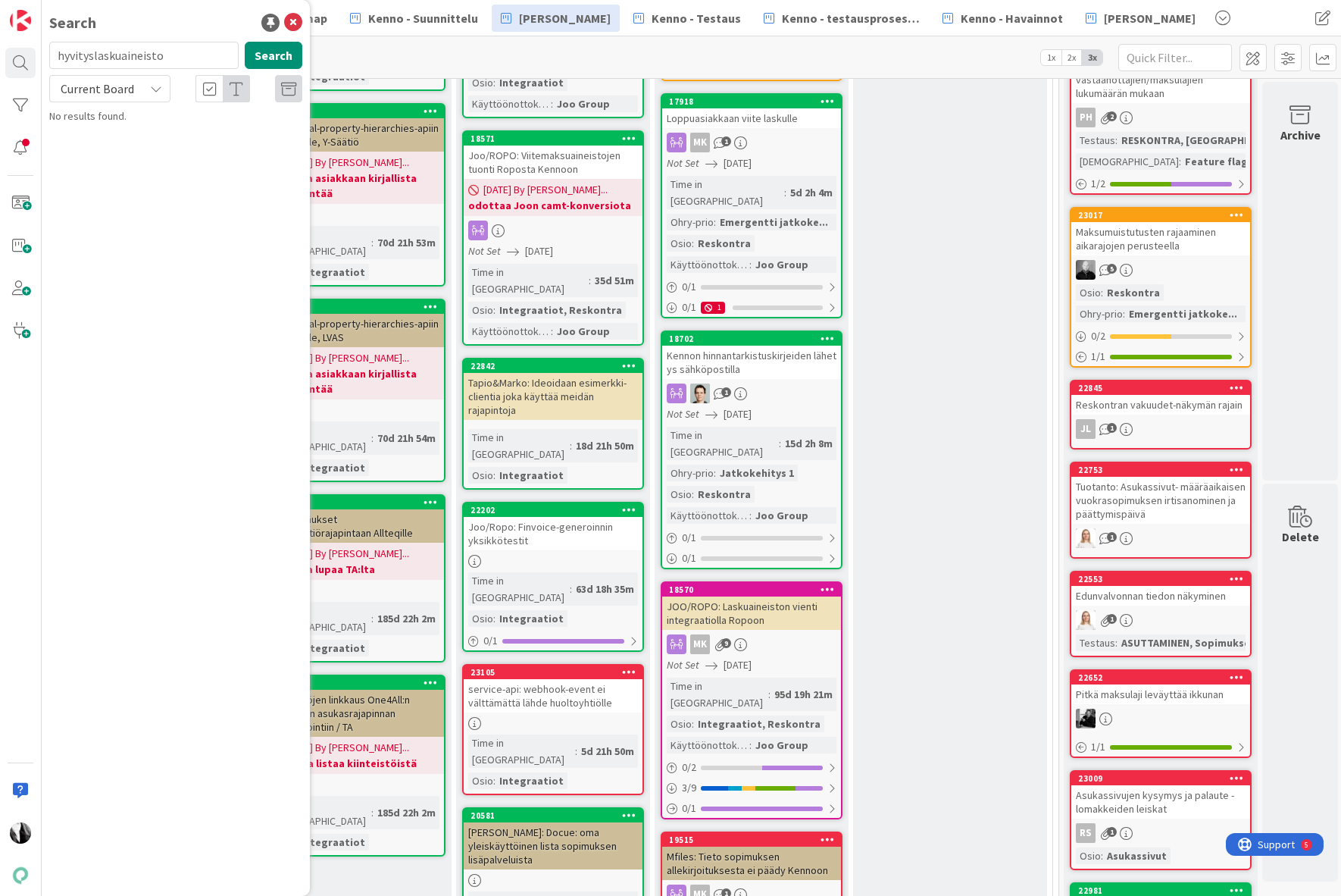
click at [131, 90] on span "Current Board" at bounding box center [97, 88] width 73 height 16
click at [268, 52] on button "Search" at bounding box center [273, 55] width 58 height 28
click at [271, 52] on button "Search" at bounding box center [273, 55] width 58 height 28
drag, startPoint x: 152, startPoint y: 84, endPoint x: 123, endPoint y: 115, distance: 42.4
click at [152, 84] on icon at bounding box center [156, 88] width 12 height 12
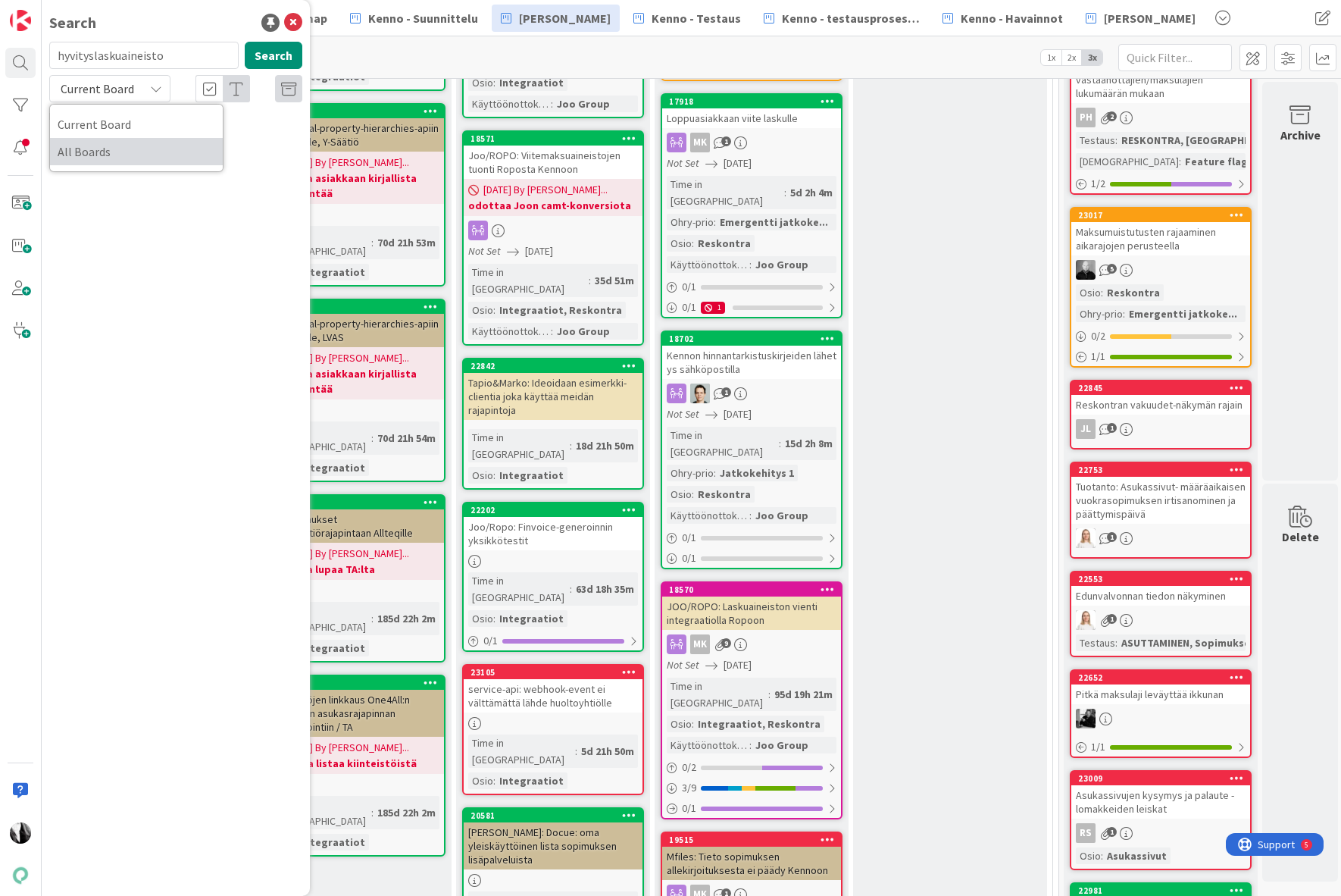
click at [100, 154] on span "All Boards" at bounding box center [137, 151] width 158 height 23
click at [124, 132] on span "Joo/Ropo:" at bounding box center [130, 133] width 48 height 14
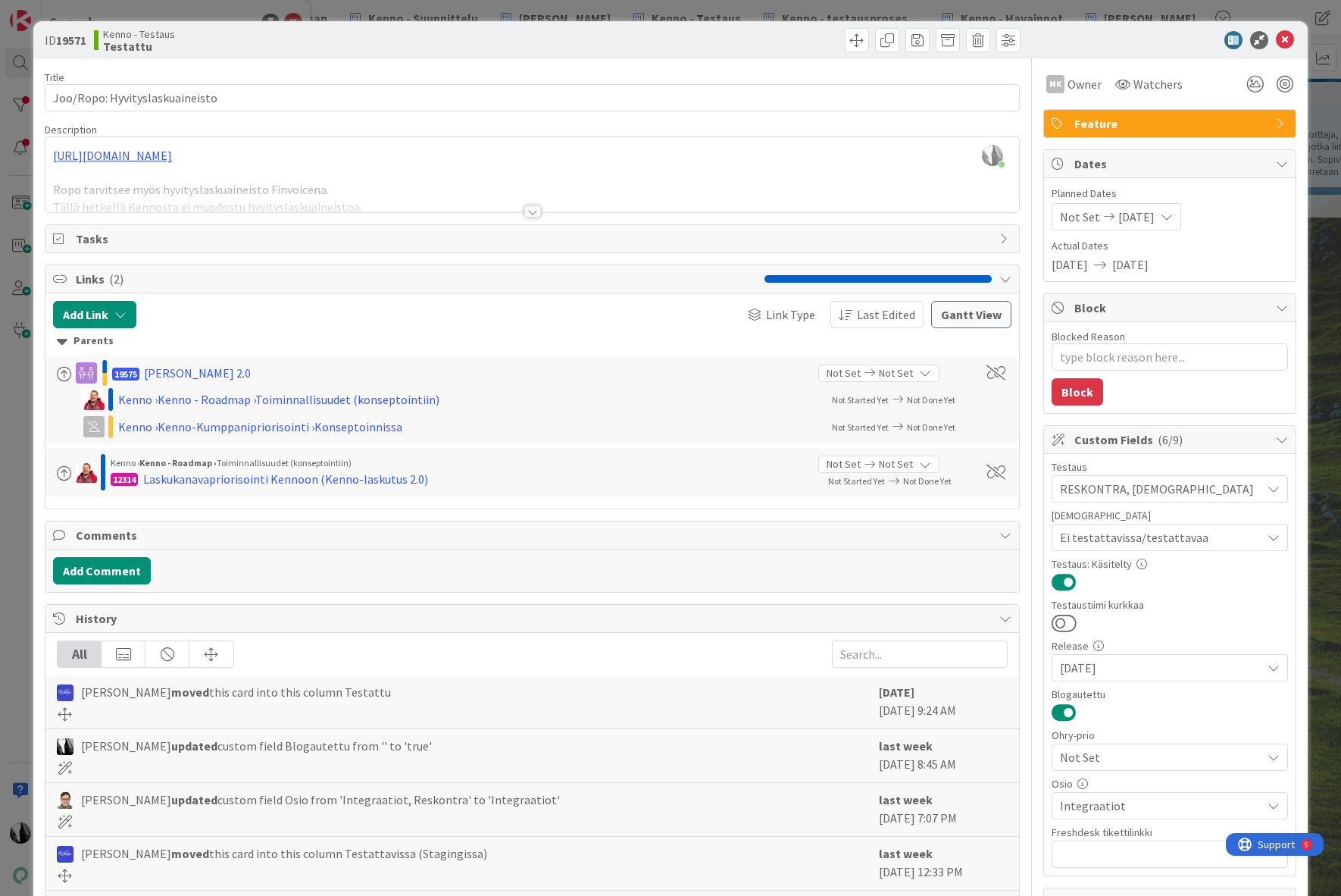
click at [531, 211] on div at bounding box center [533, 211] width 17 height 12
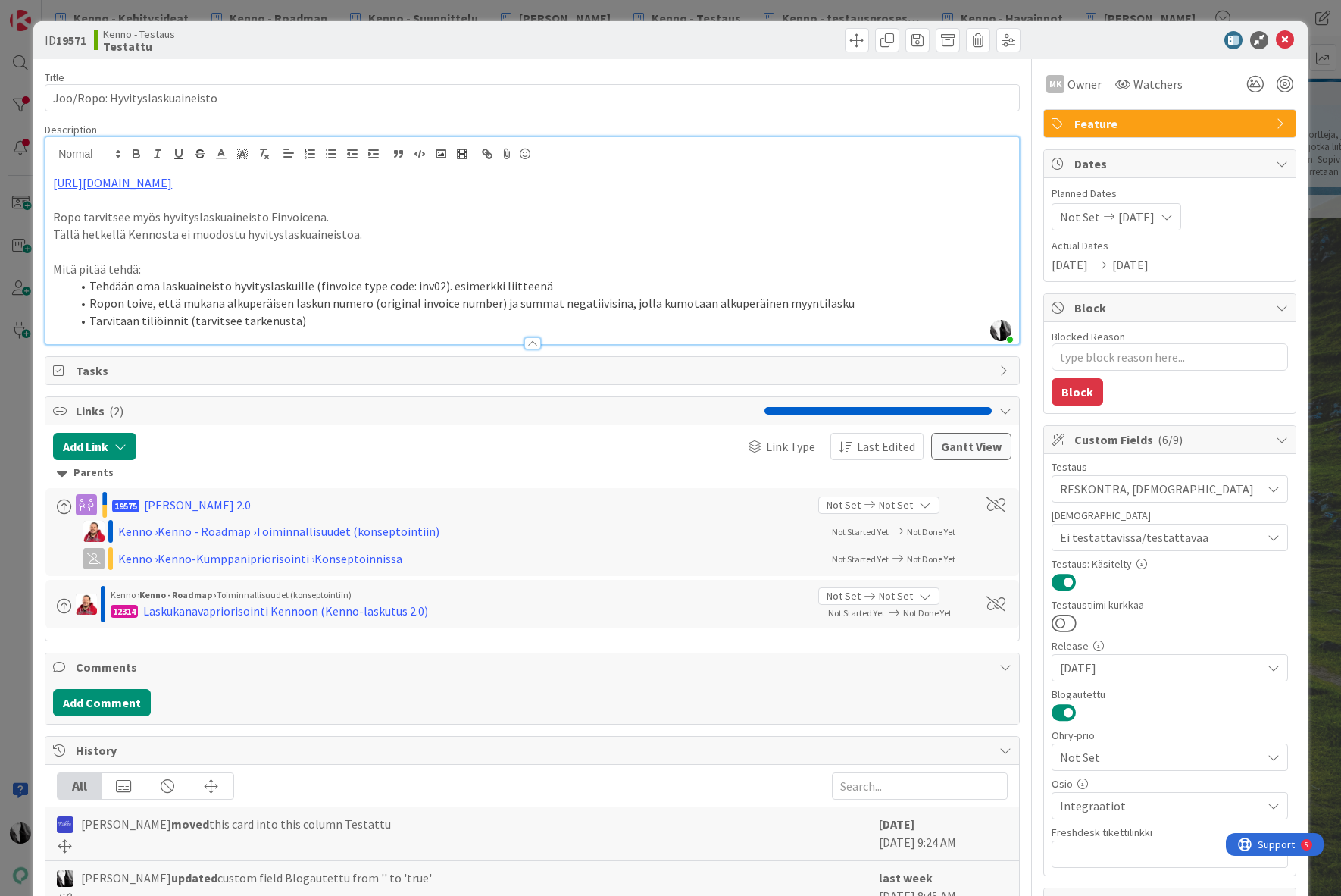
type textarea "x"
click at [1286, 37] on icon at bounding box center [1285, 40] width 18 height 18
